Goal: Navigation & Orientation: Find specific page/section

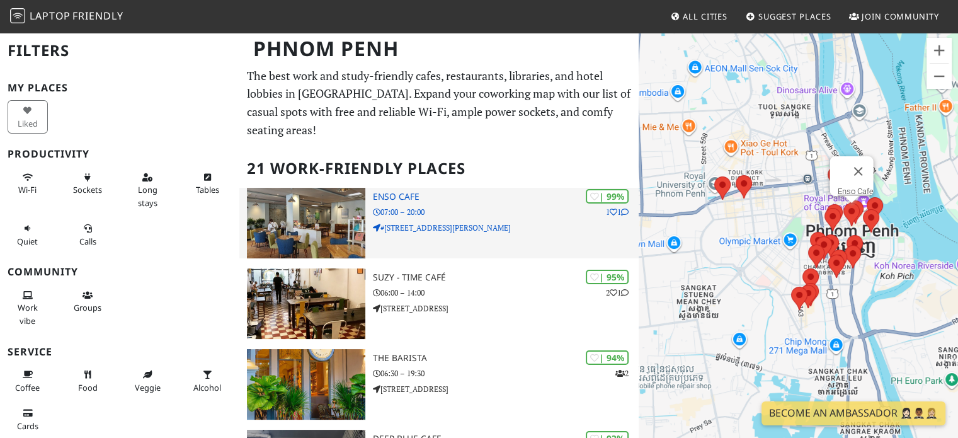
scroll to position [126, 0]
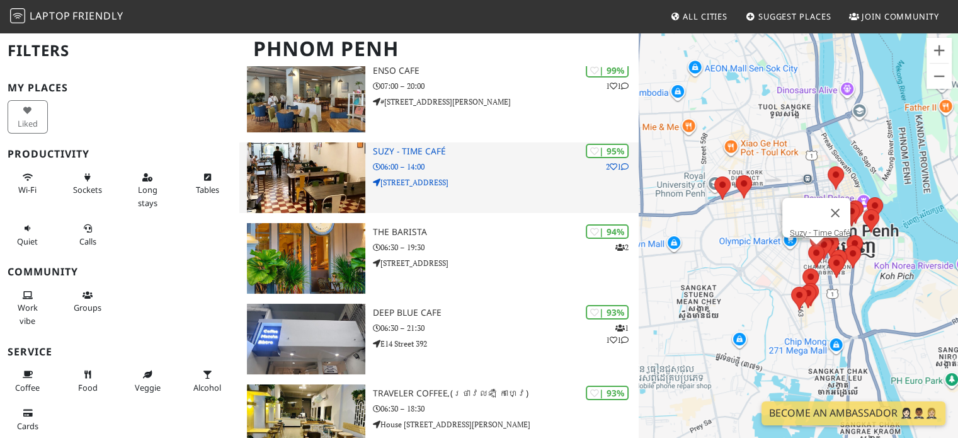
click at [325, 169] on img at bounding box center [306, 177] width 118 height 71
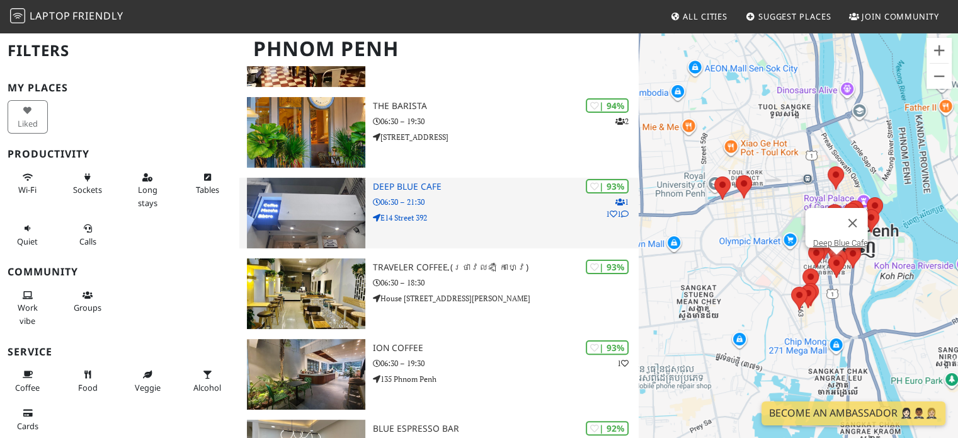
scroll to position [315, 0]
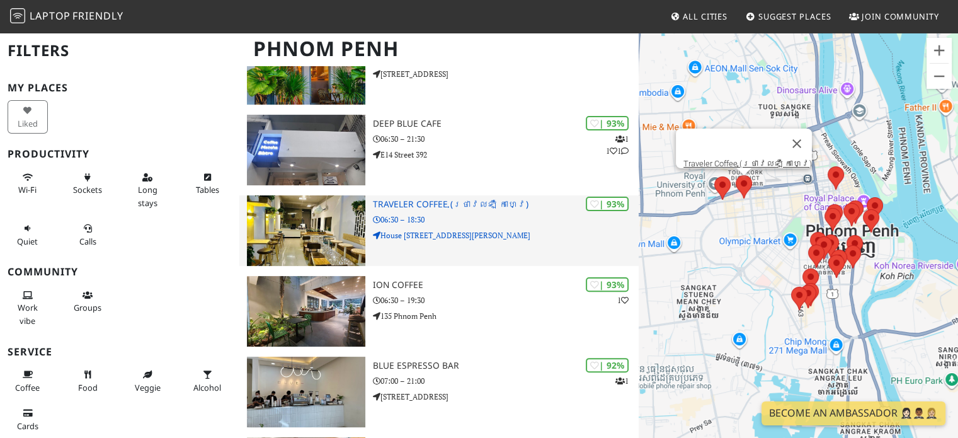
click at [335, 235] on img at bounding box center [306, 230] width 118 height 71
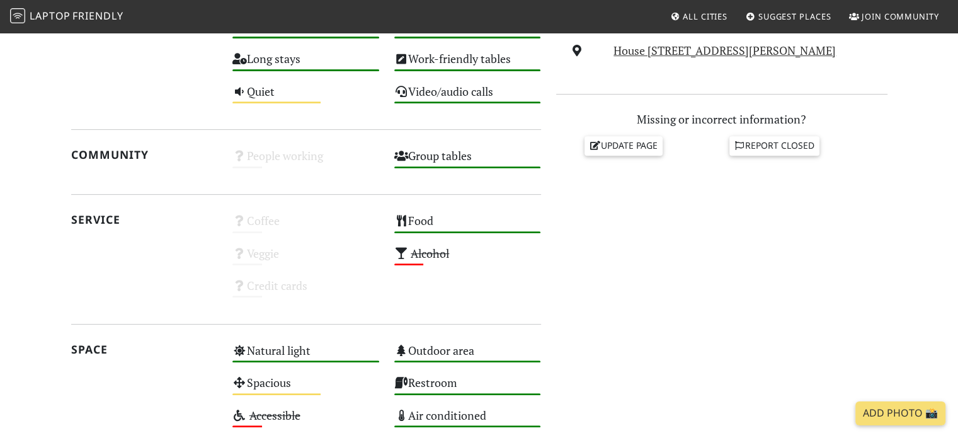
scroll to position [189, 0]
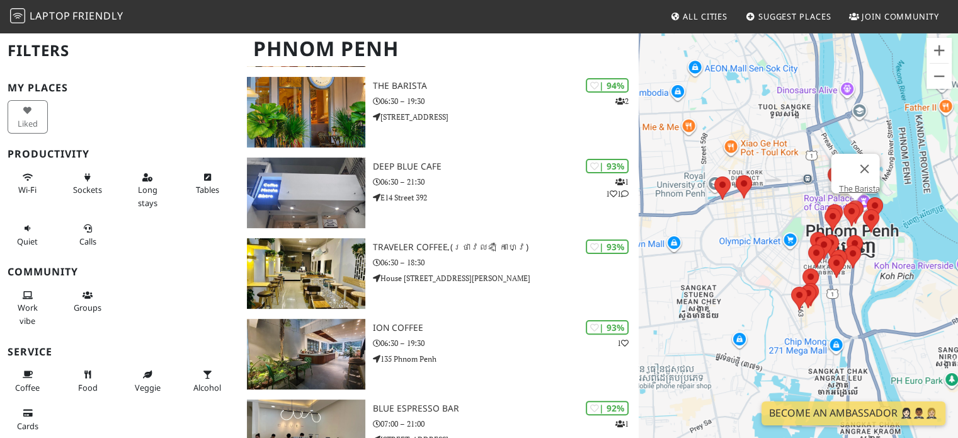
scroll to position [378, 0]
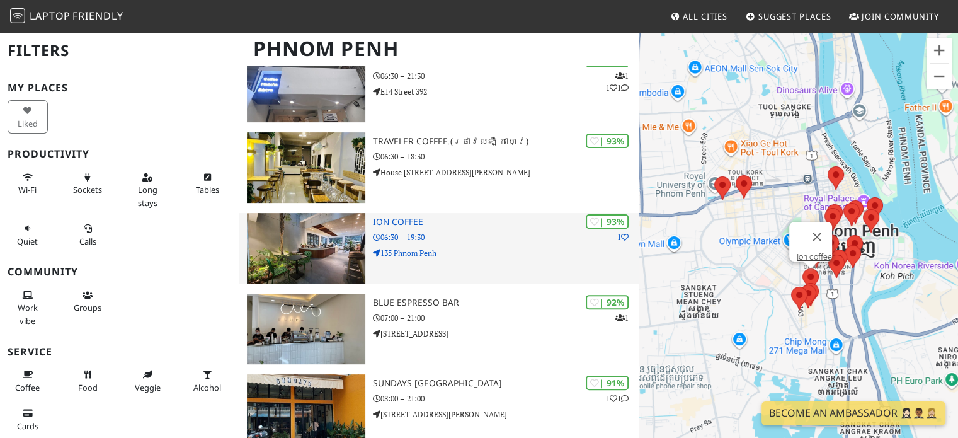
click at [333, 221] on img at bounding box center [306, 248] width 118 height 71
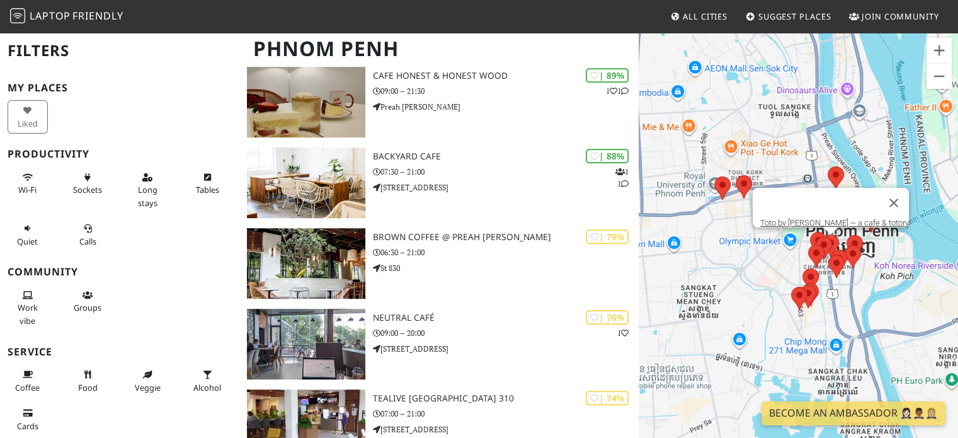
scroll to position [704, 0]
